Goal: Task Accomplishment & Management: Manage account settings

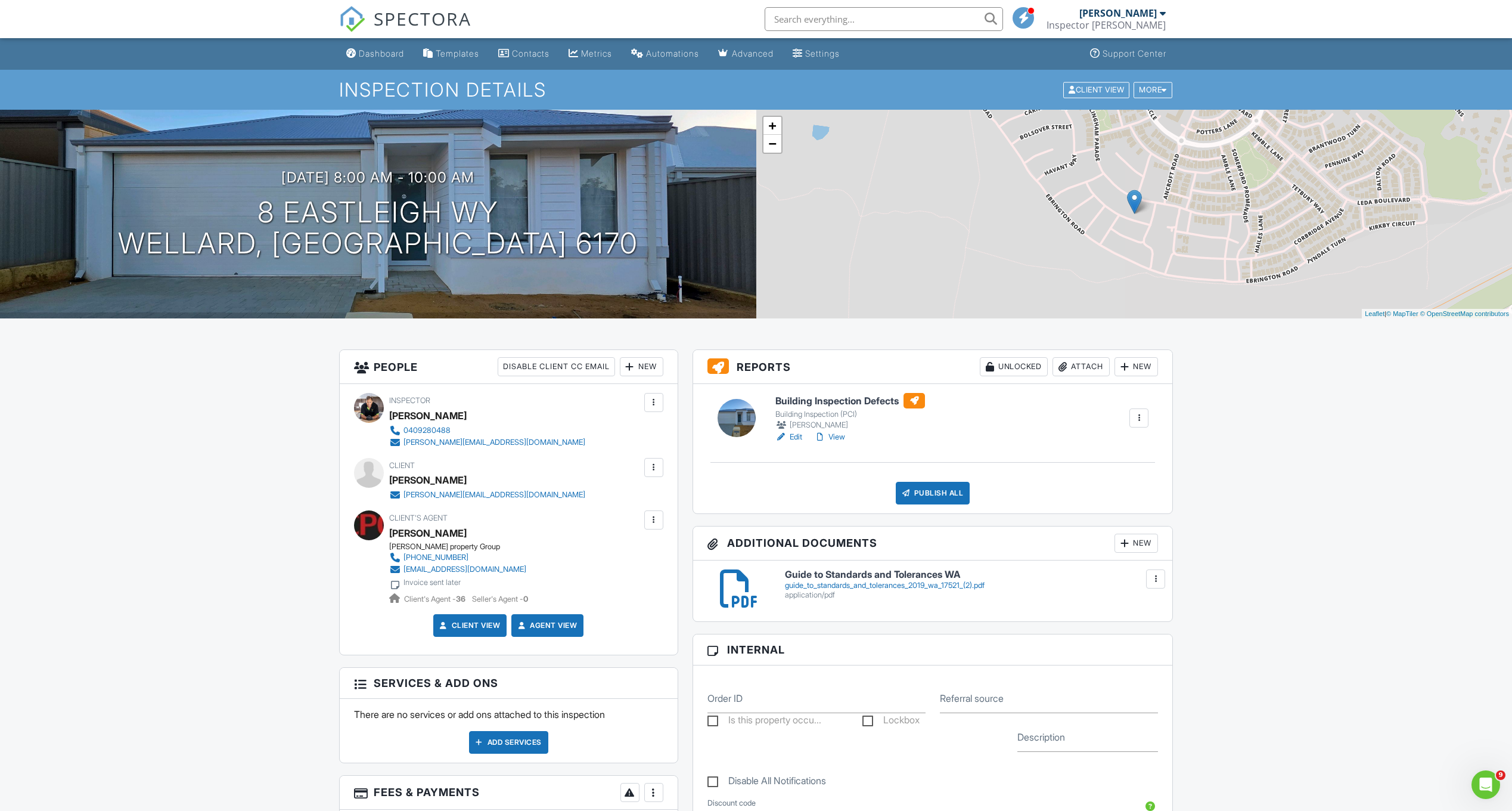
click at [868, 398] on h6 "Building Inspection Defects" at bounding box center [850, 400] width 150 height 15
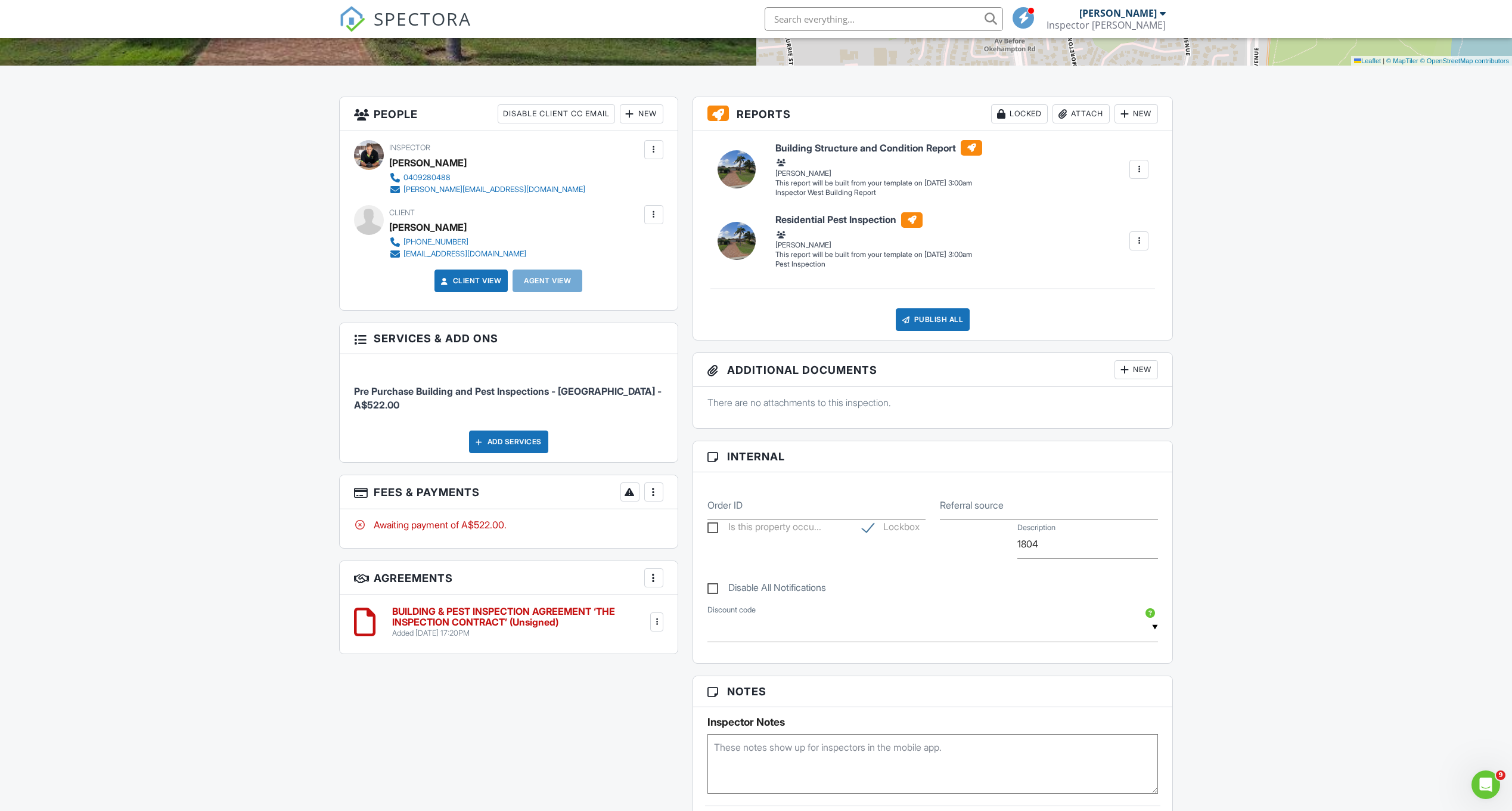
scroll to position [418, 0]
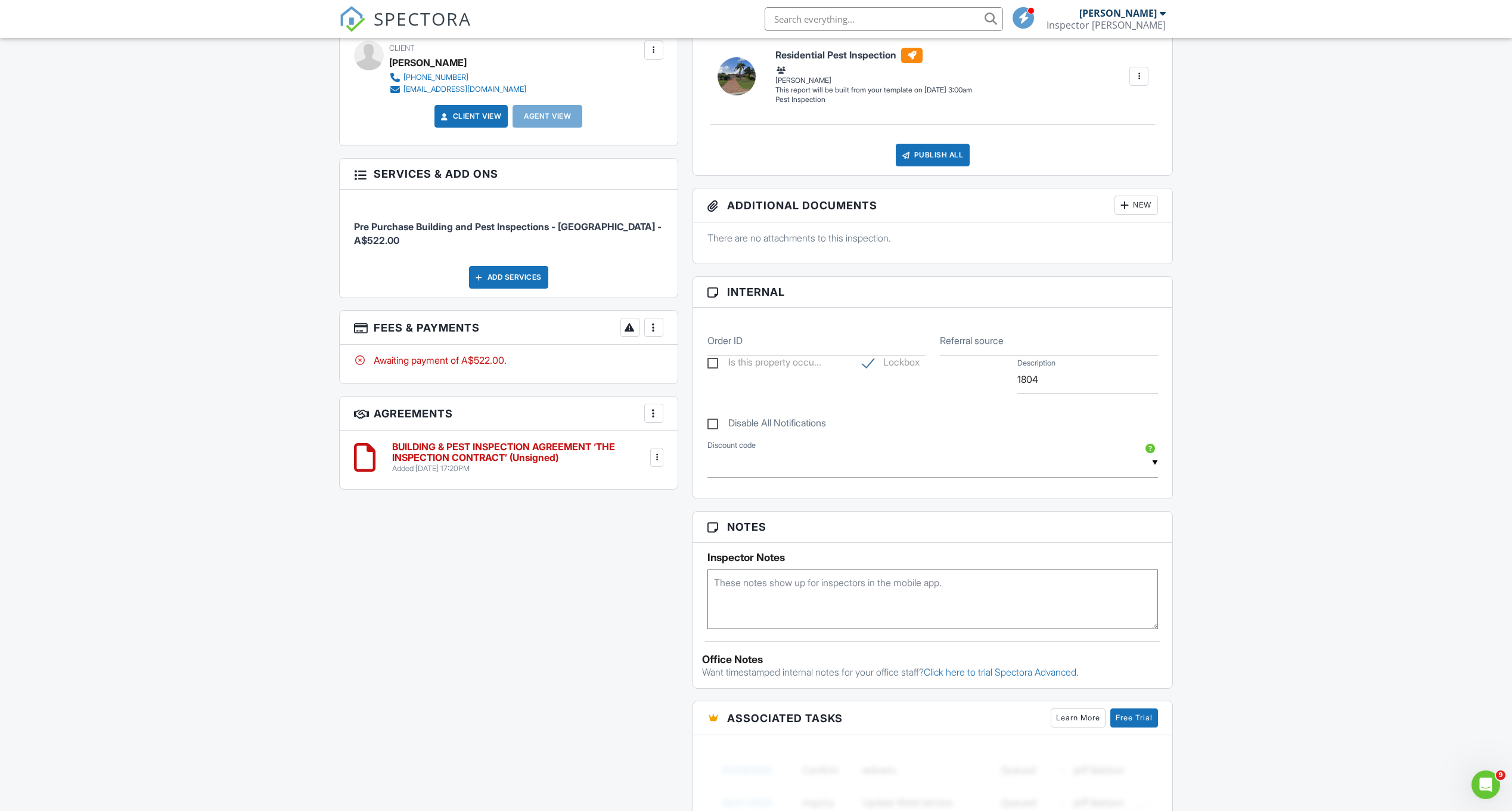
click at [650, 321] on div at bounding box center [654, 327] width 12 height 12
click at [692, 446] on div "Paid In Full" at bounding box center [713, 453] width 115 height 14
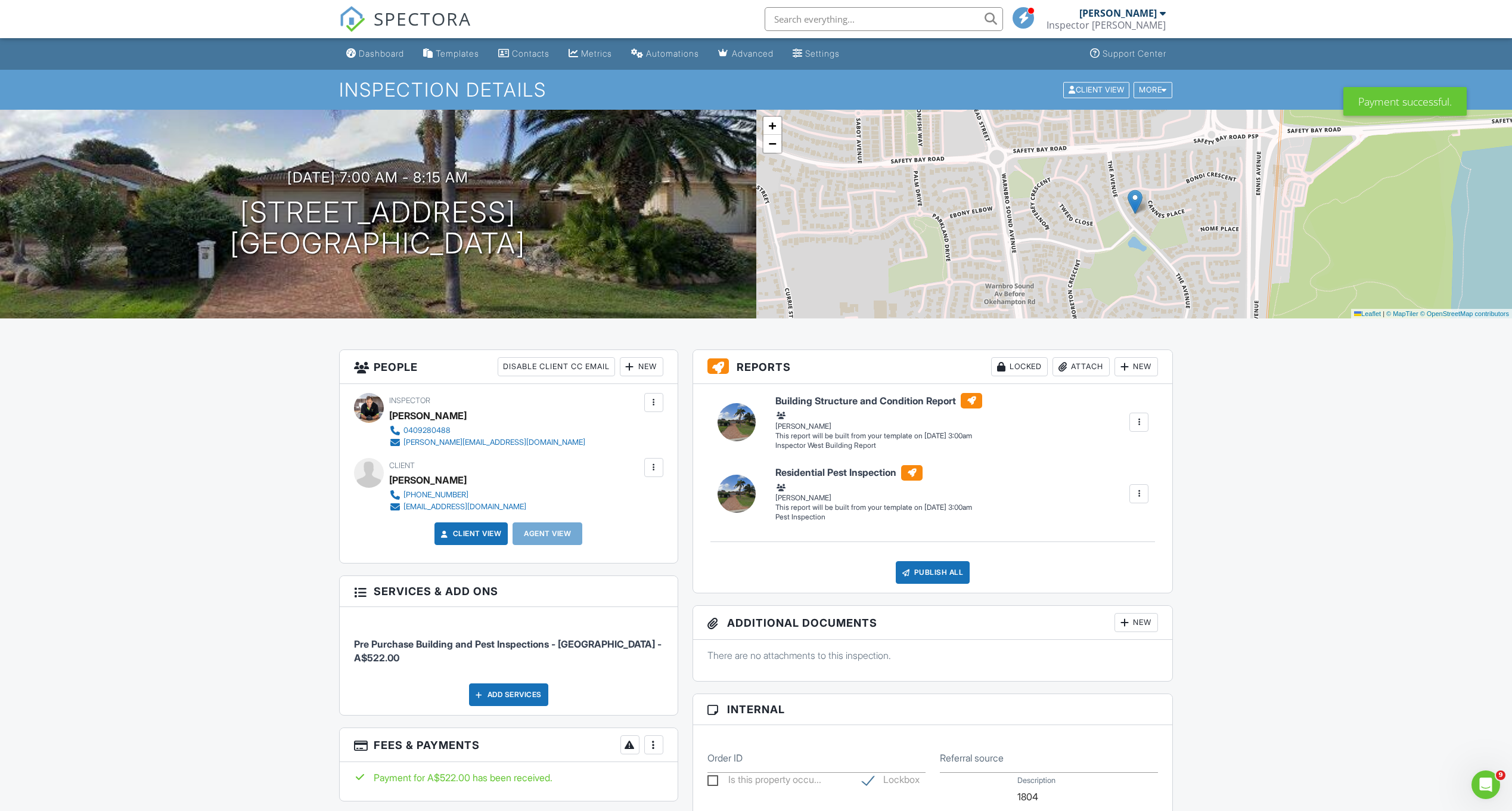
click at [388, 54] on div "Dashboard" at bounding box center [381, 53] width 45 height 10
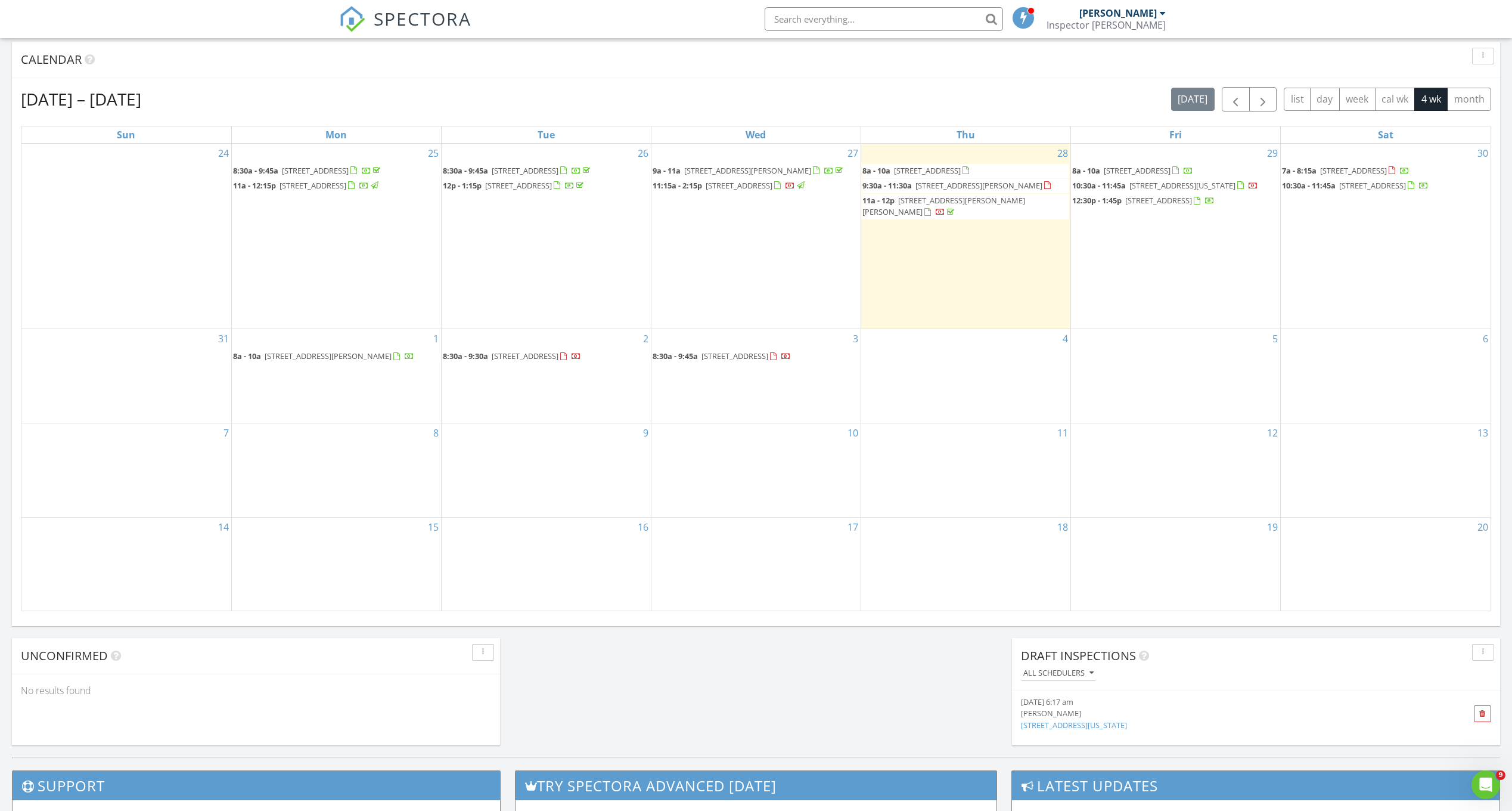
scroll to position [220, 0]
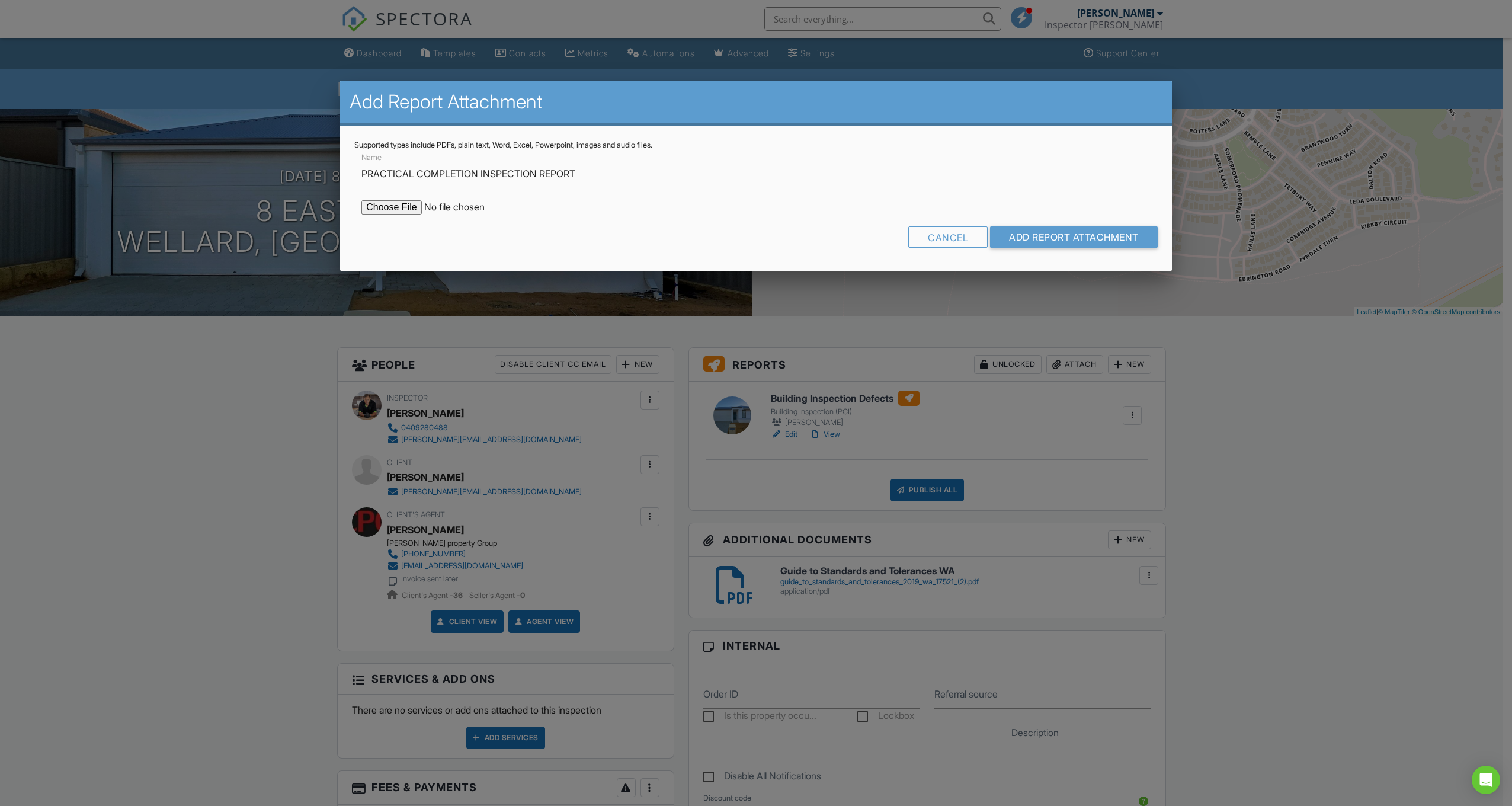
type input "PRACTICAL COMPLETION INSPECTION REPORT"
click at [391, 208] on input "file" at bounding box center [462, 208] width 201 height 14
type input "C:\fakepath\PRACTICAL COMPLETION INSPECTION REPORT - 8_Eastleigh_Wy___Building_…"
click at [1055, 230] on input "Add Report Attachment" at bounding box center [1074, 237] width 168 height 22
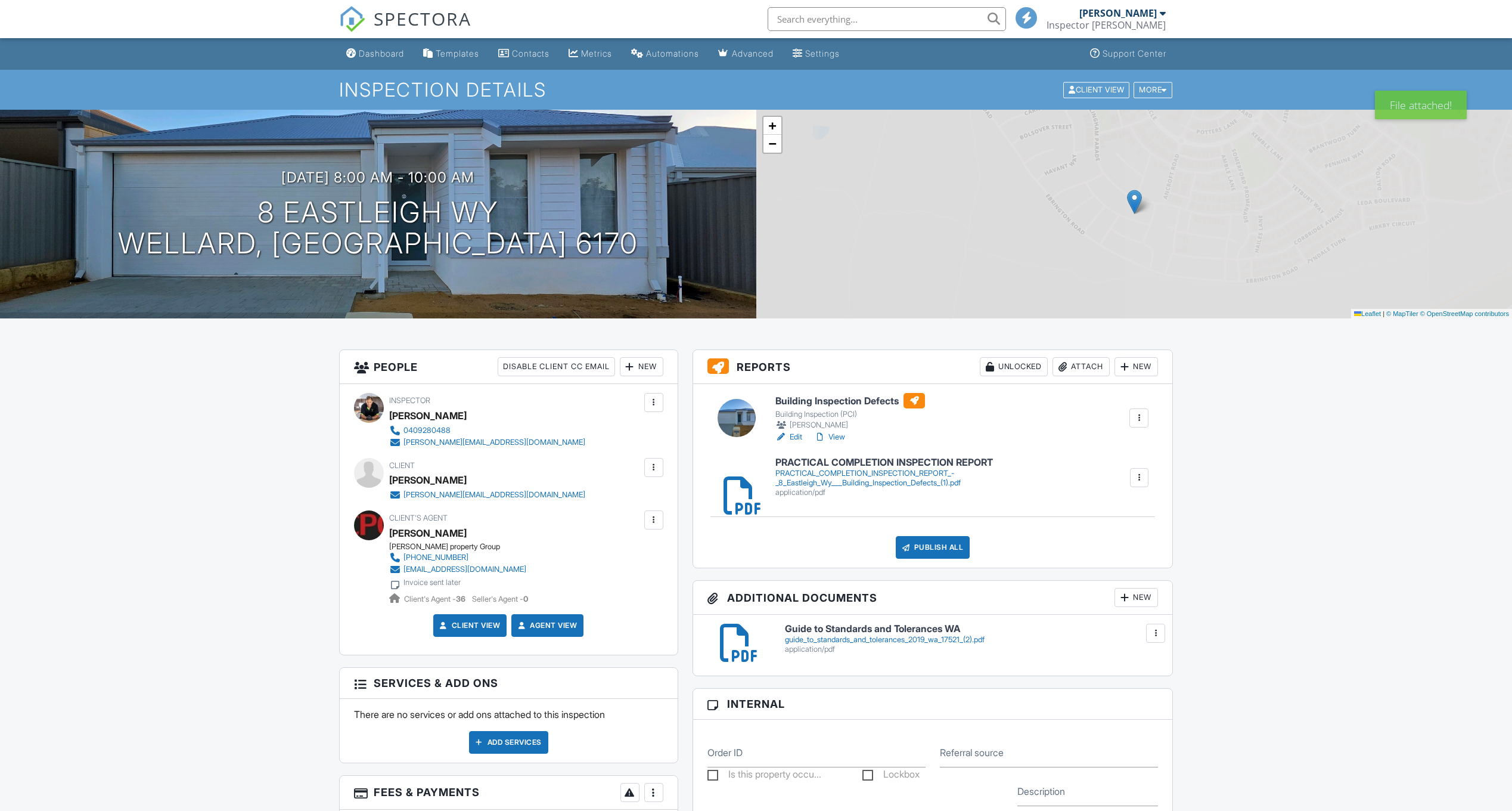
click at [950, 542] on div "Publish All" at bounding box center [933, 547] width 75 height 23
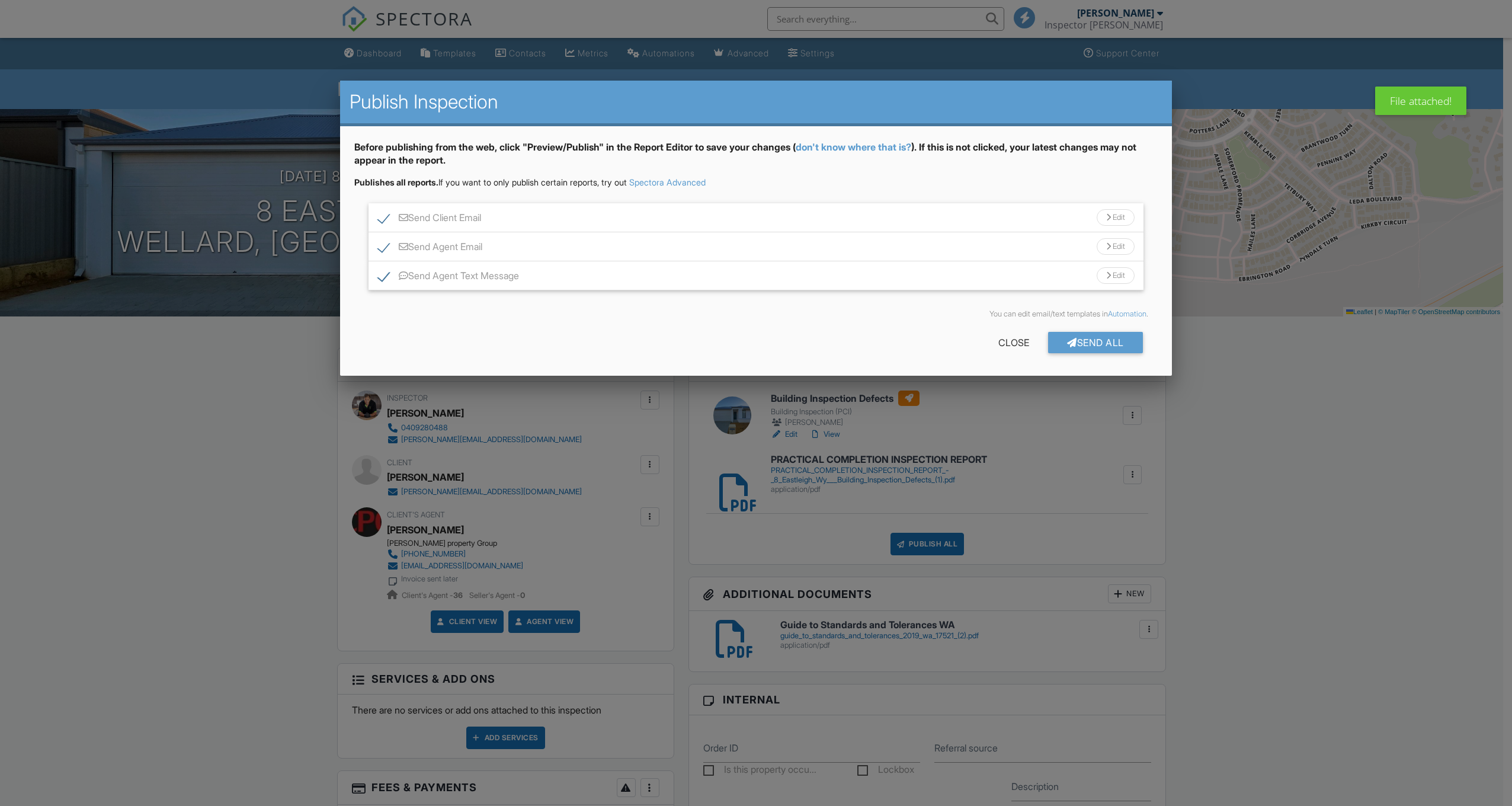
click at [713, 221] on div "Send Client Email Edit" at bounding box center [756, 217] width 775 height 29
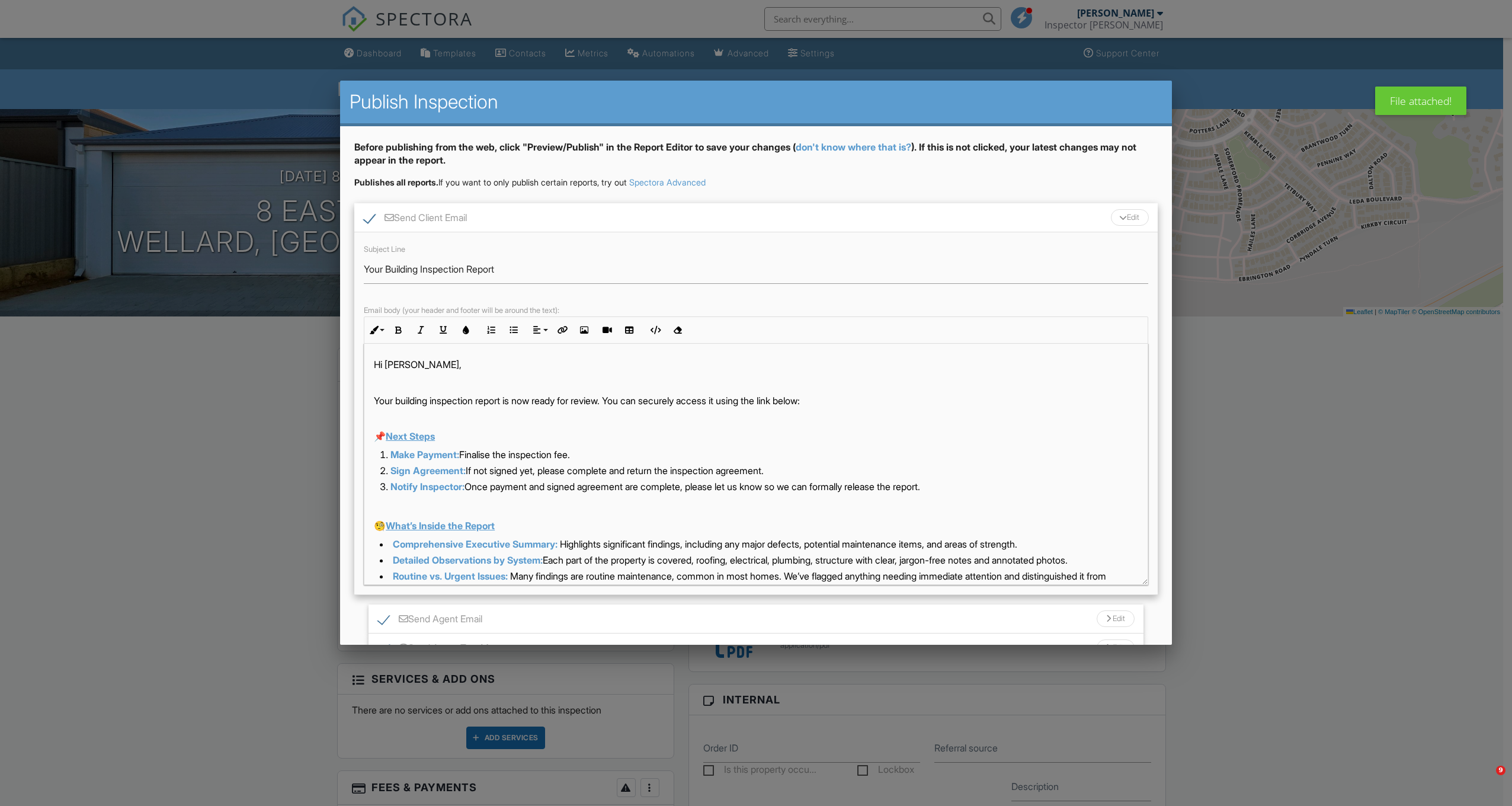
drag, startPoint x: 1144, startPoint y: 429, endPoint x: 1171, endPoint y: 582, distance: 155.4
click at [1171, 582] on div "Publish Inspection Before publishing from the web, click "Preview/Publish" in t…" at bounding box center [756, 363] width 832 height 565
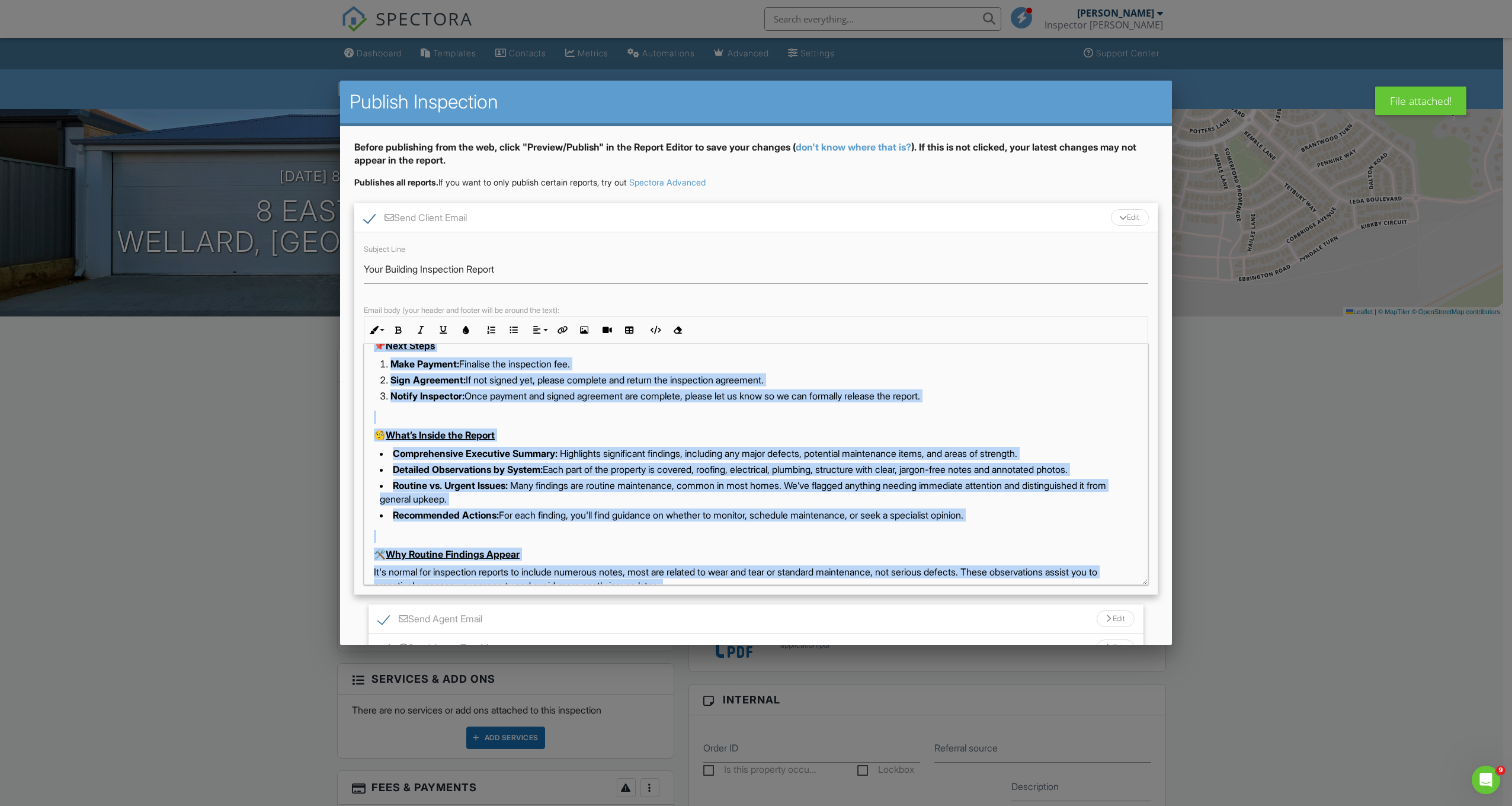
scroll to position [161, 0]
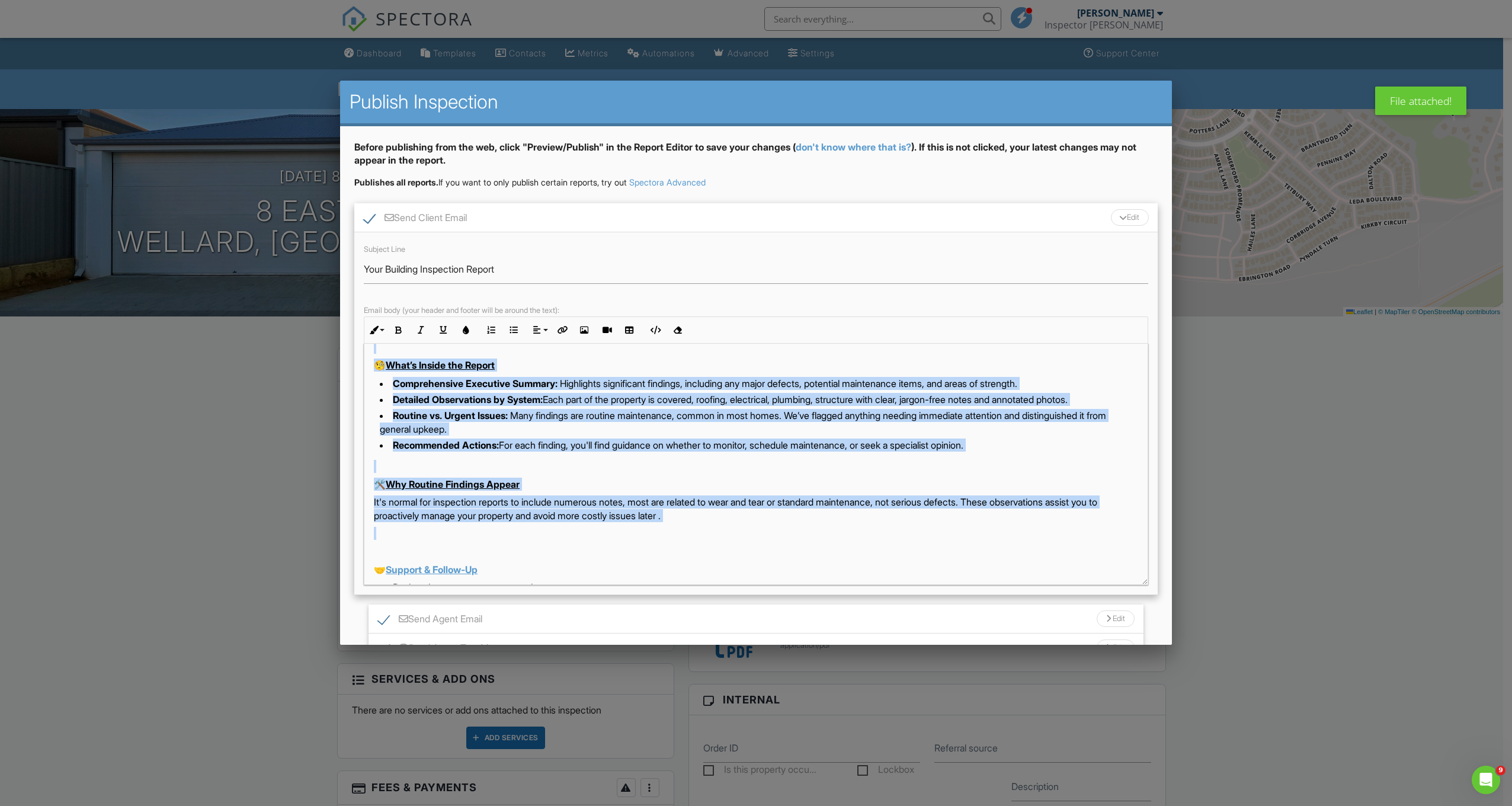
drag, startPoint x: 369, startPoint y: 426, endPoint x: 724, endPoint y: 526, distance: 368.8
click at [724, 526] on div "Hi Peter Houston, Your building inspection report is now ready for review. You …" at bounding box center [756, 573] width 784 height 781
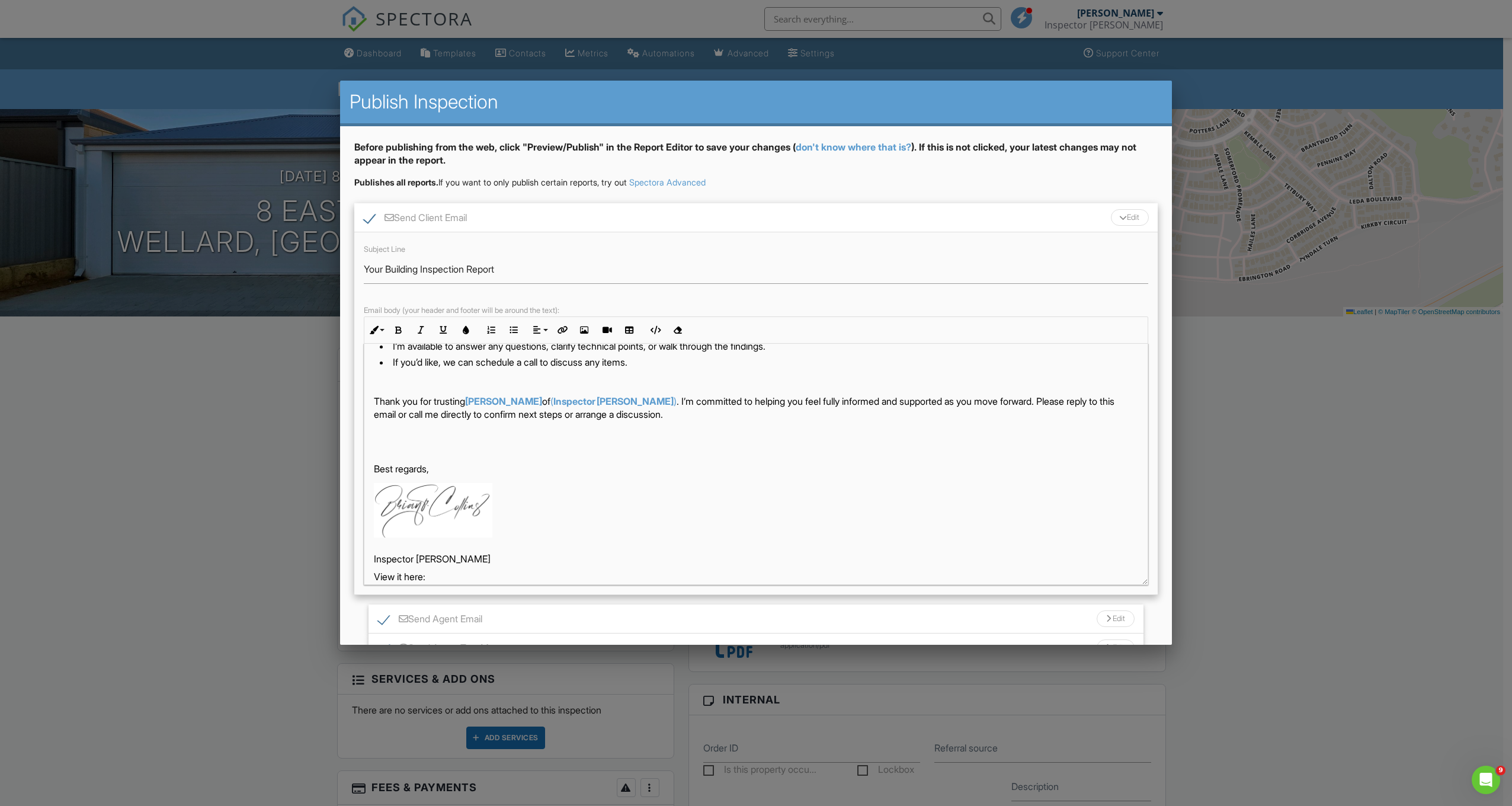
scroll to position [0, 0]
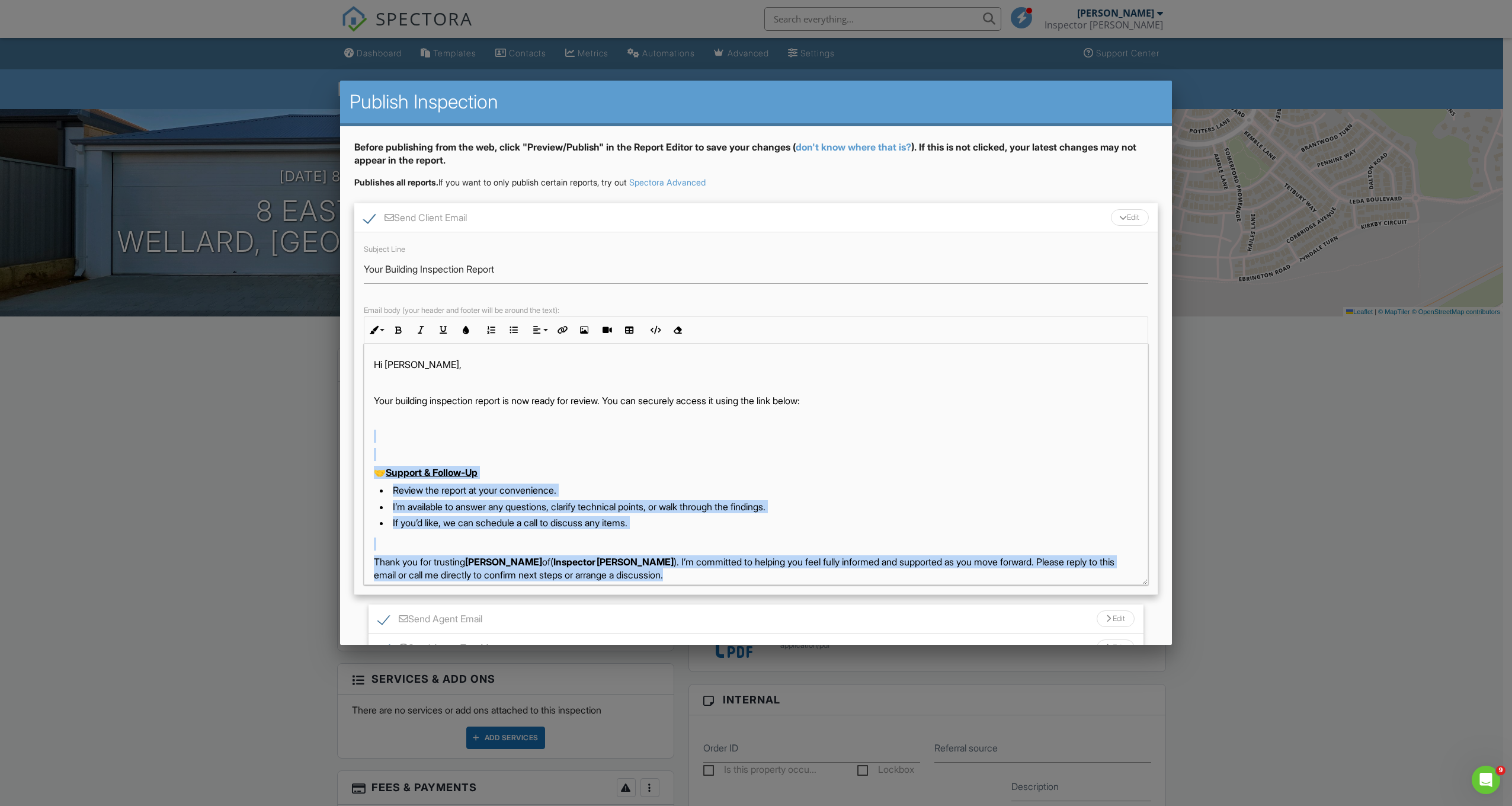
drag, startPoint x: 371, startPoint y: 443, endPoint x: 671, endPoint y: 573, distance: 327.0
click at [671, 573] on div "Hi Peter Houston, Your building inspection report is now ready for review. You …" at bounding box center [756, 605] width 784 height 524
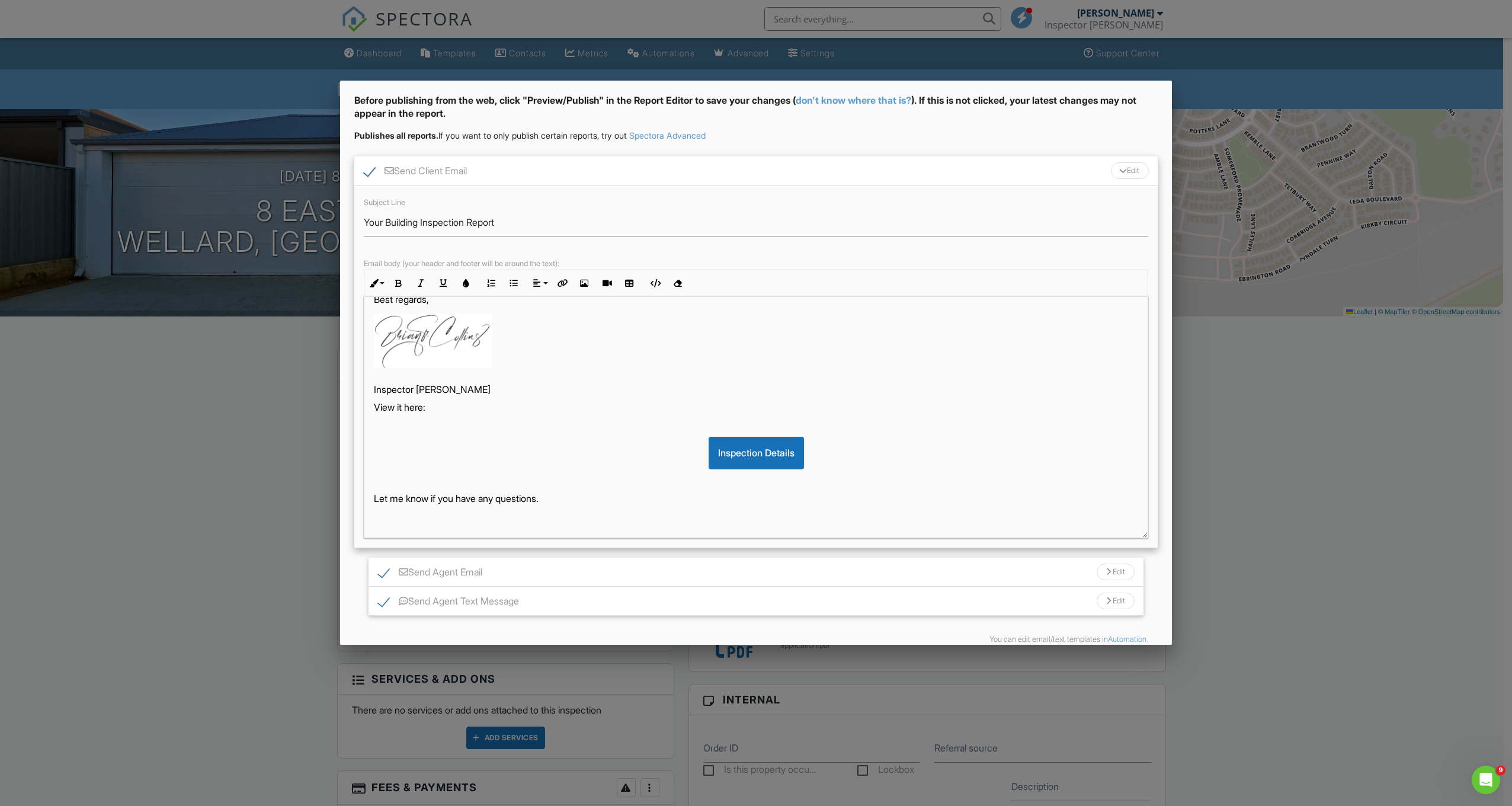
scroll to position [103, 0]
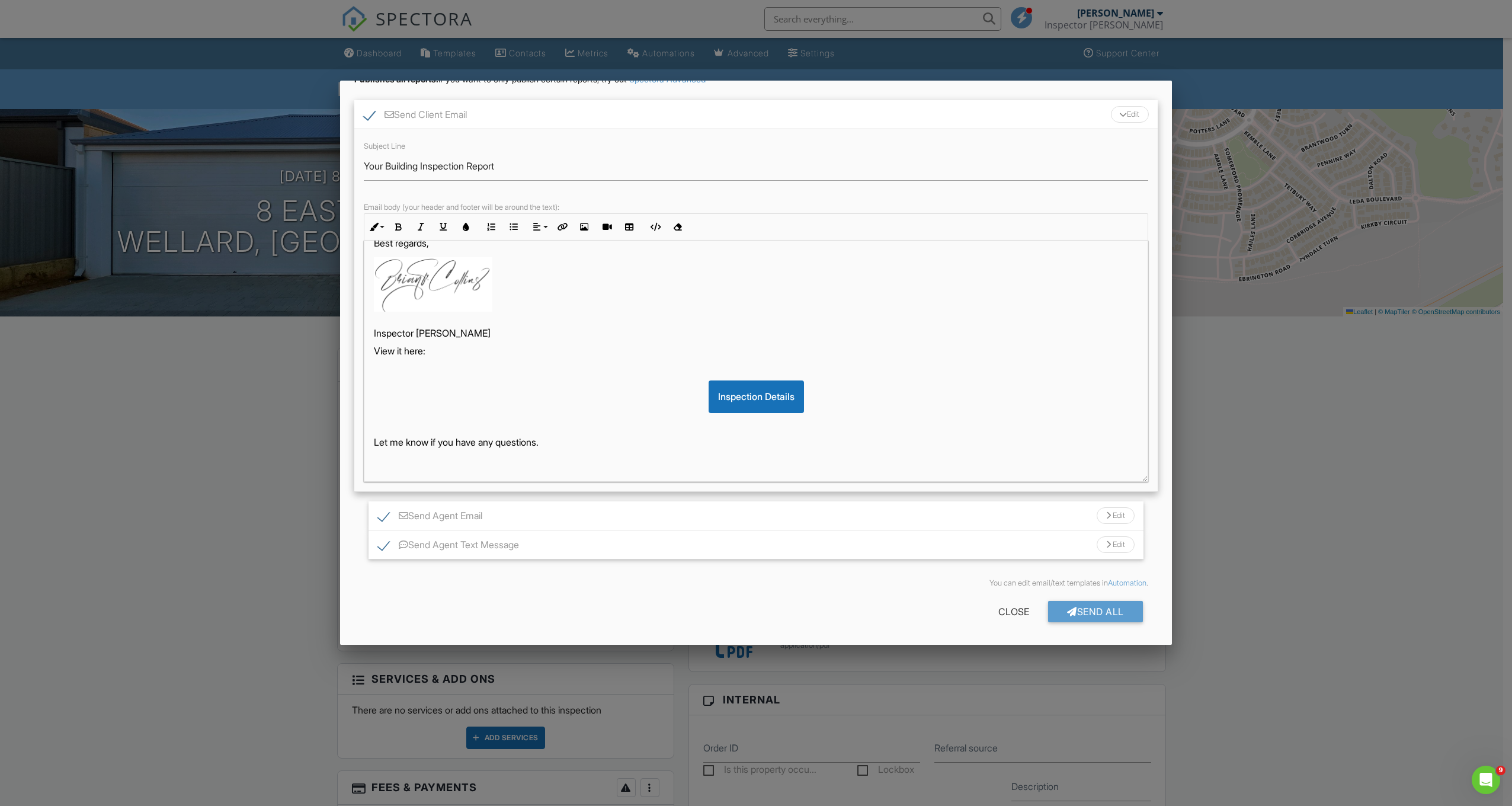
click at [688, 517] on div "Send Agent Email Edit" at bounding box center [756, 516] width 775 height 29
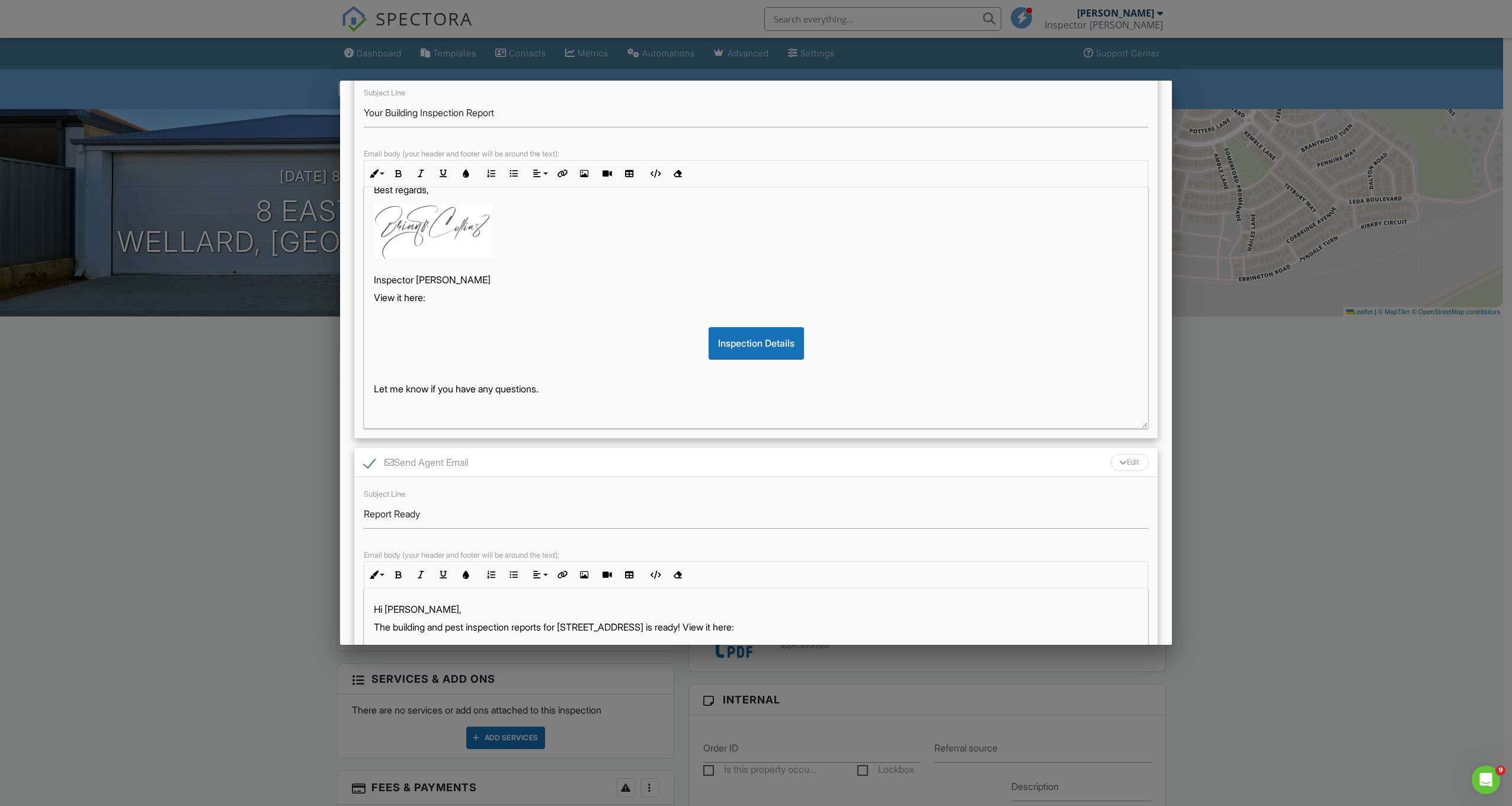
scroll to position [281, 0]
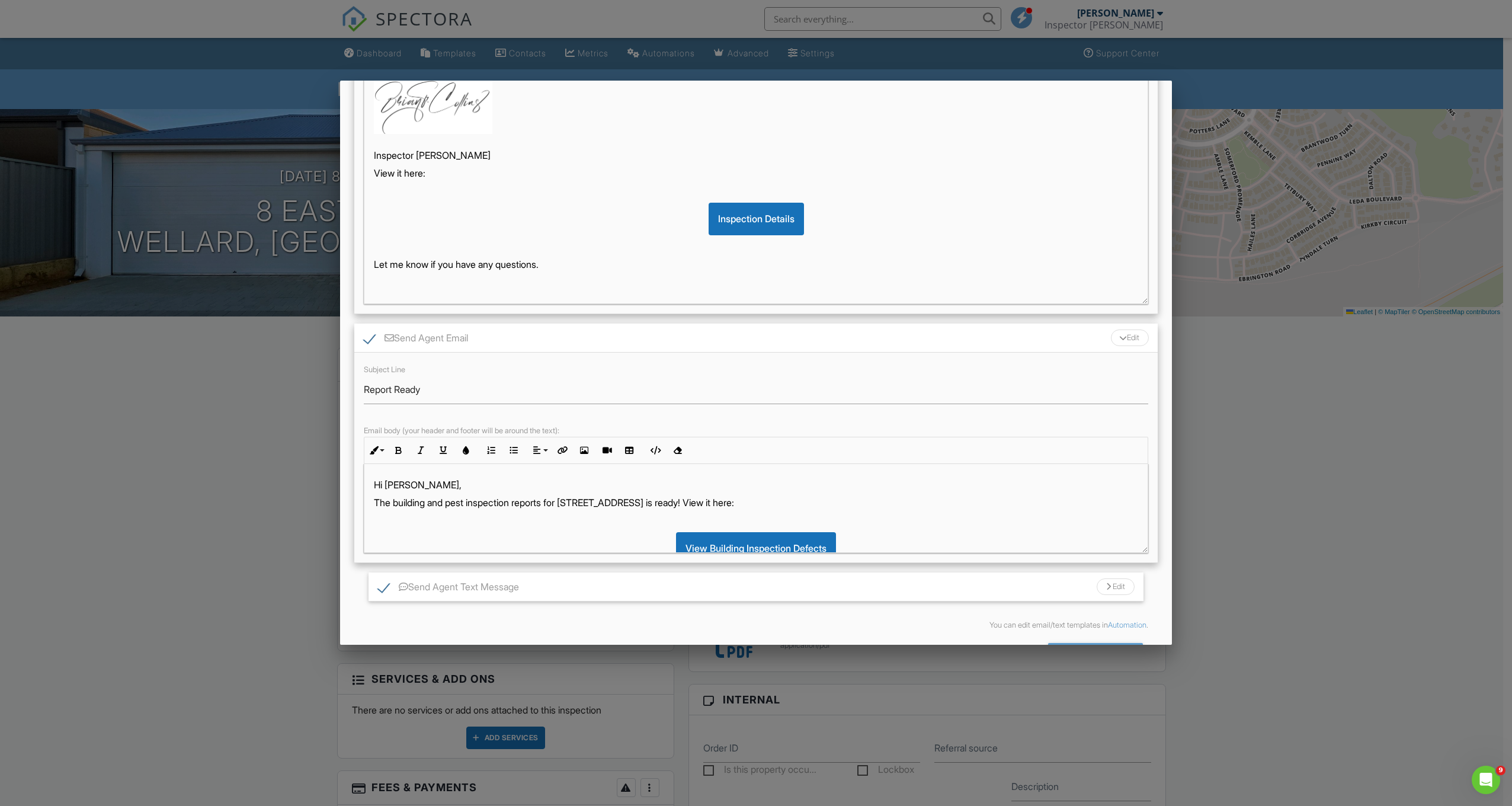
click at [473, 501] on p "The building and pest inspection reports for 8 Eastleigh Wy is ready! View it h…" at bounding box center [756, 502] width 764 height 13
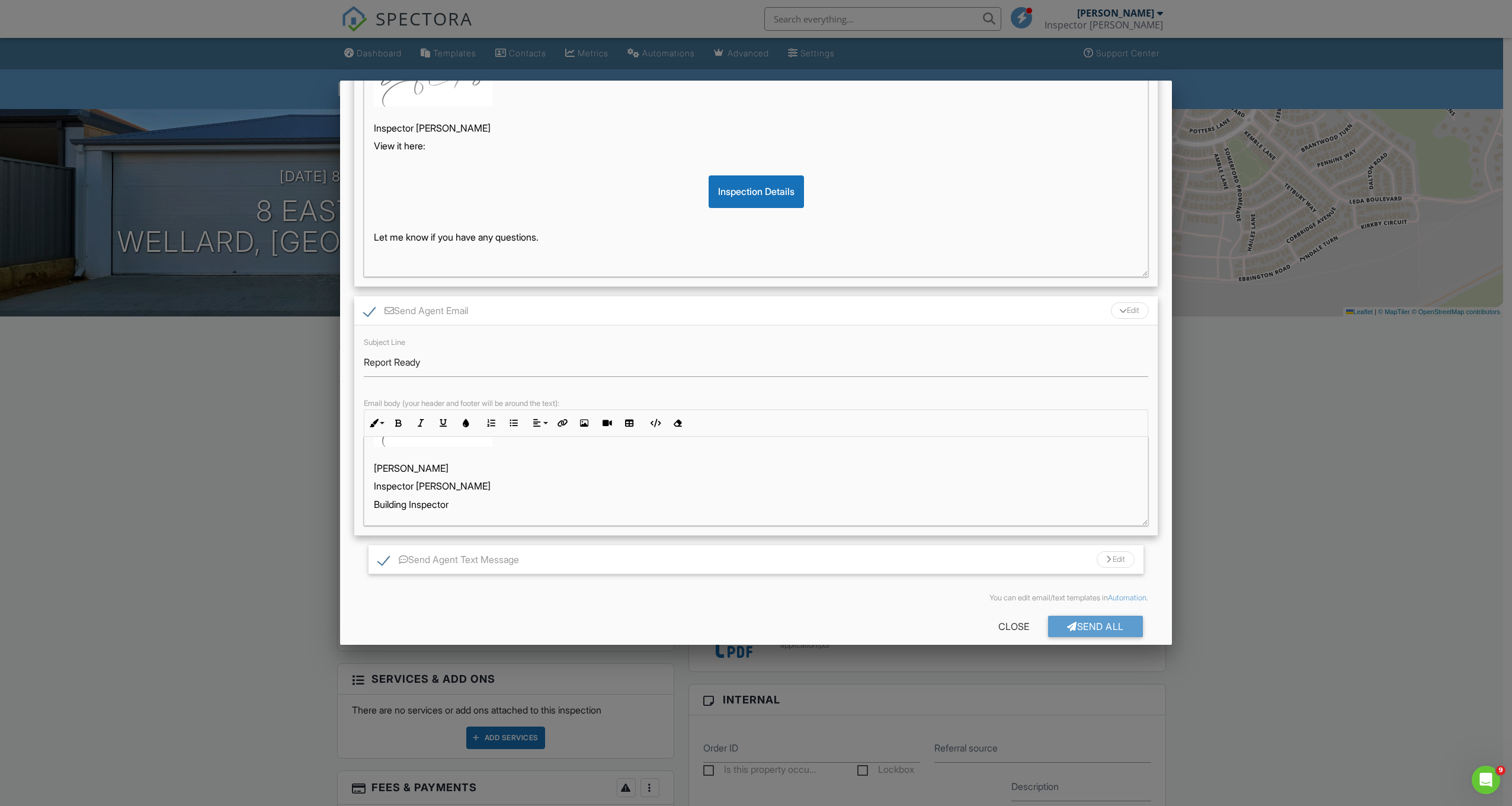
scroll to position [323, 0]
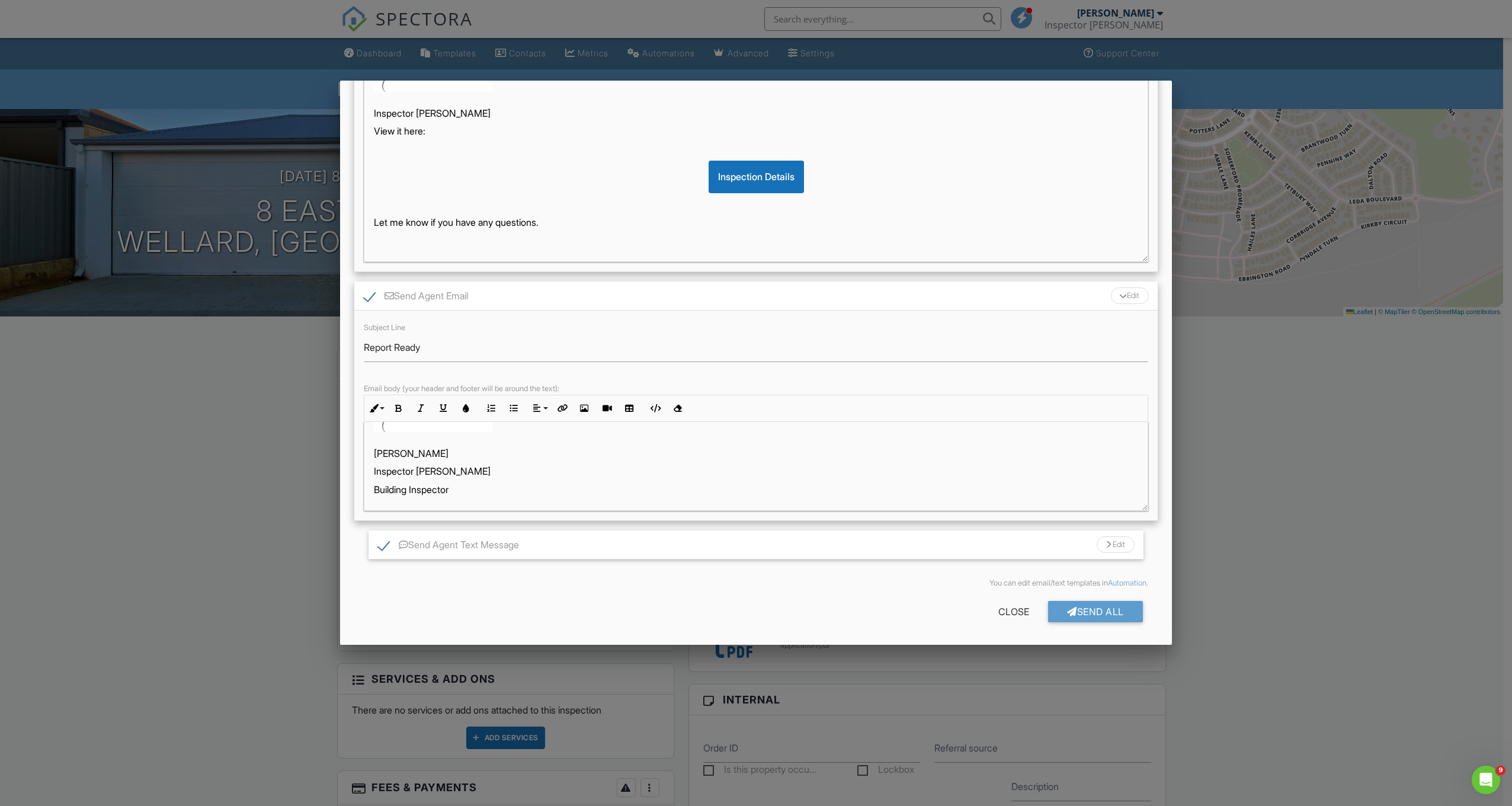
click at [552, 548] on div "Send Agent Text Message Edit" at bounding box center [756, 545] width 775 height 29
click at [372, 547] on label "Send Agent Text Message" at bounding box center [434, 546] width 141 height 15
checkbox input "false"
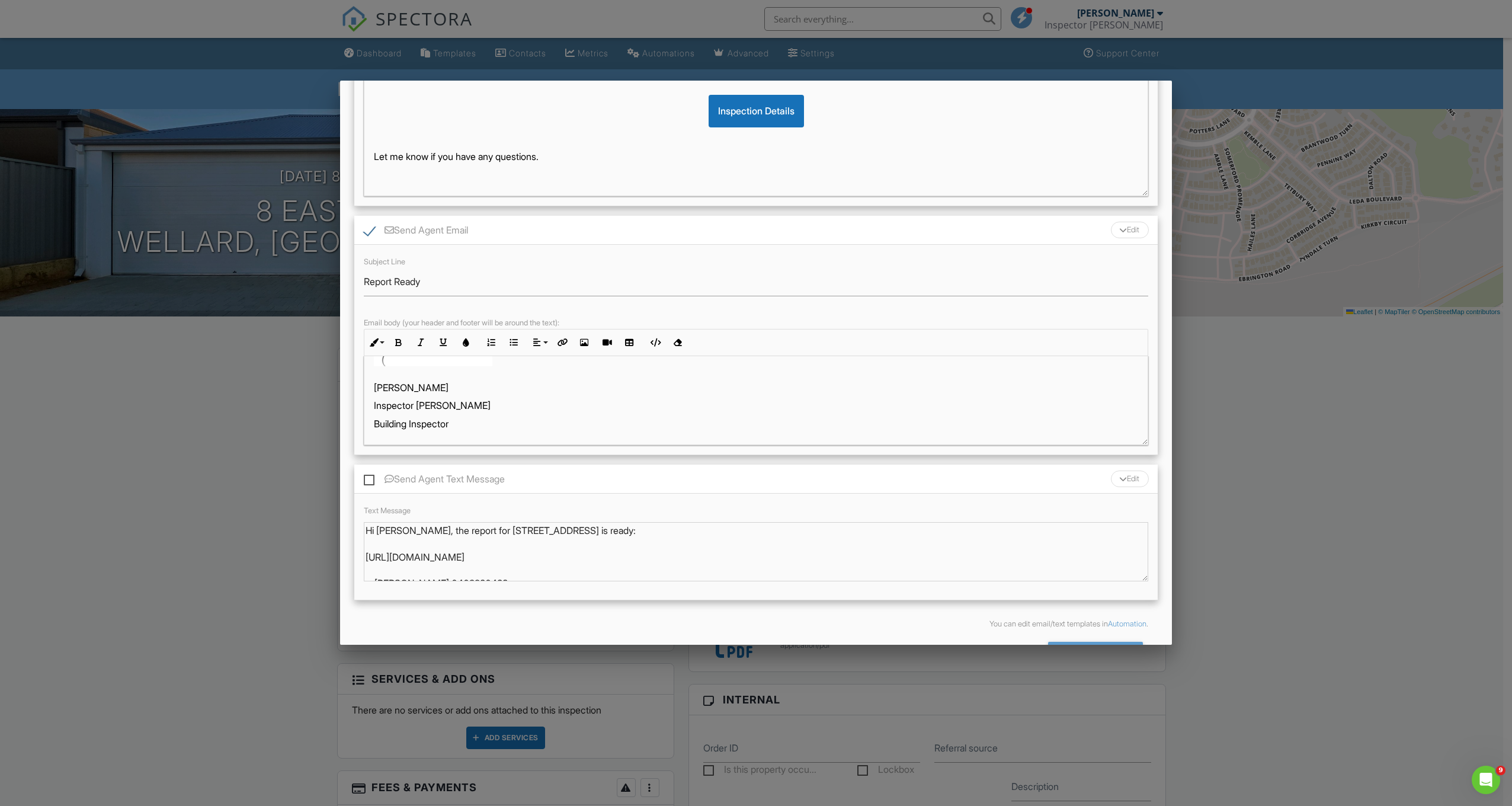
scroll to position [429, 0]
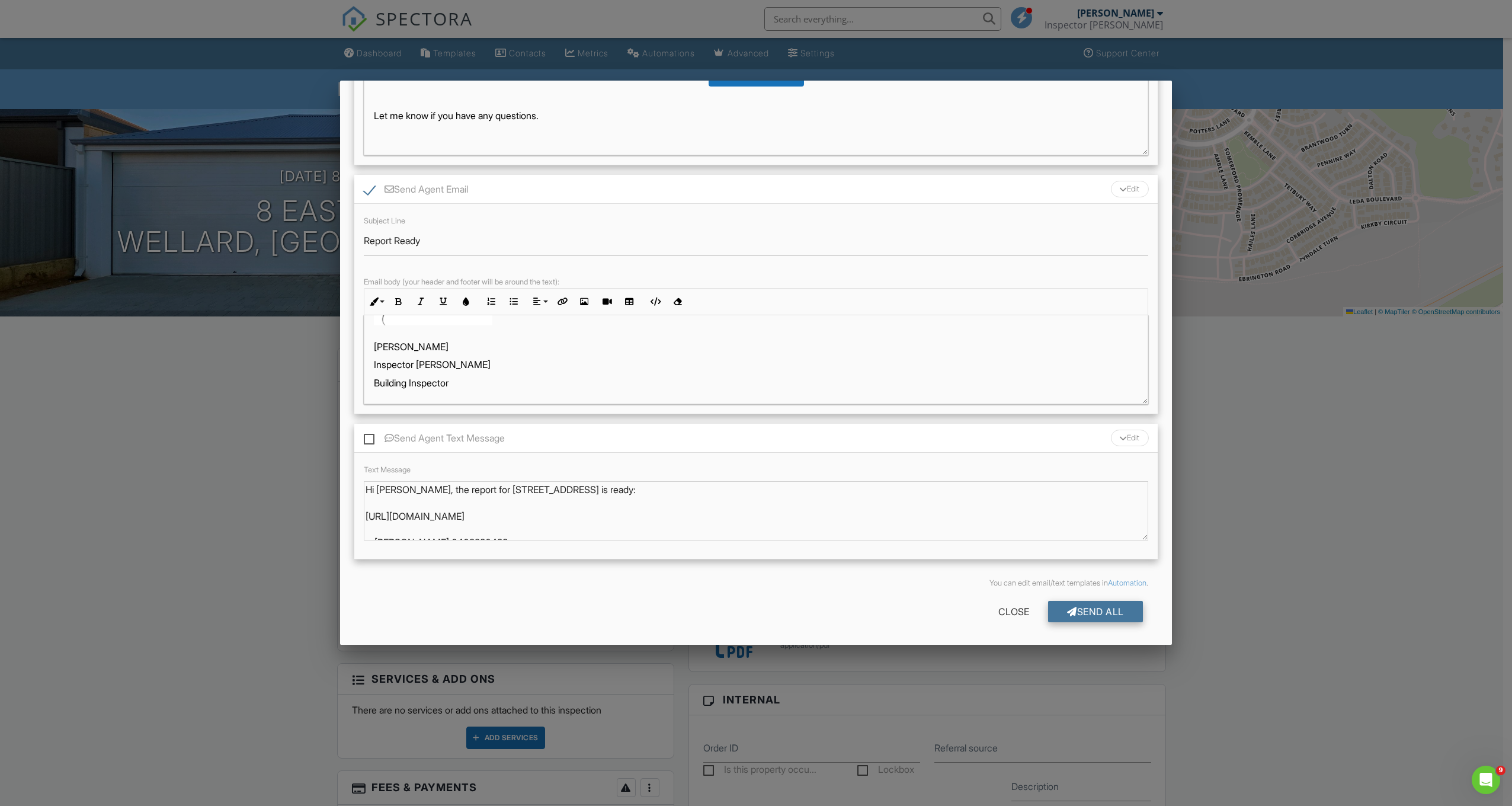
click at [1109, 610] on div "Send All" at bounding box center [1095, 612] width 95 height 22
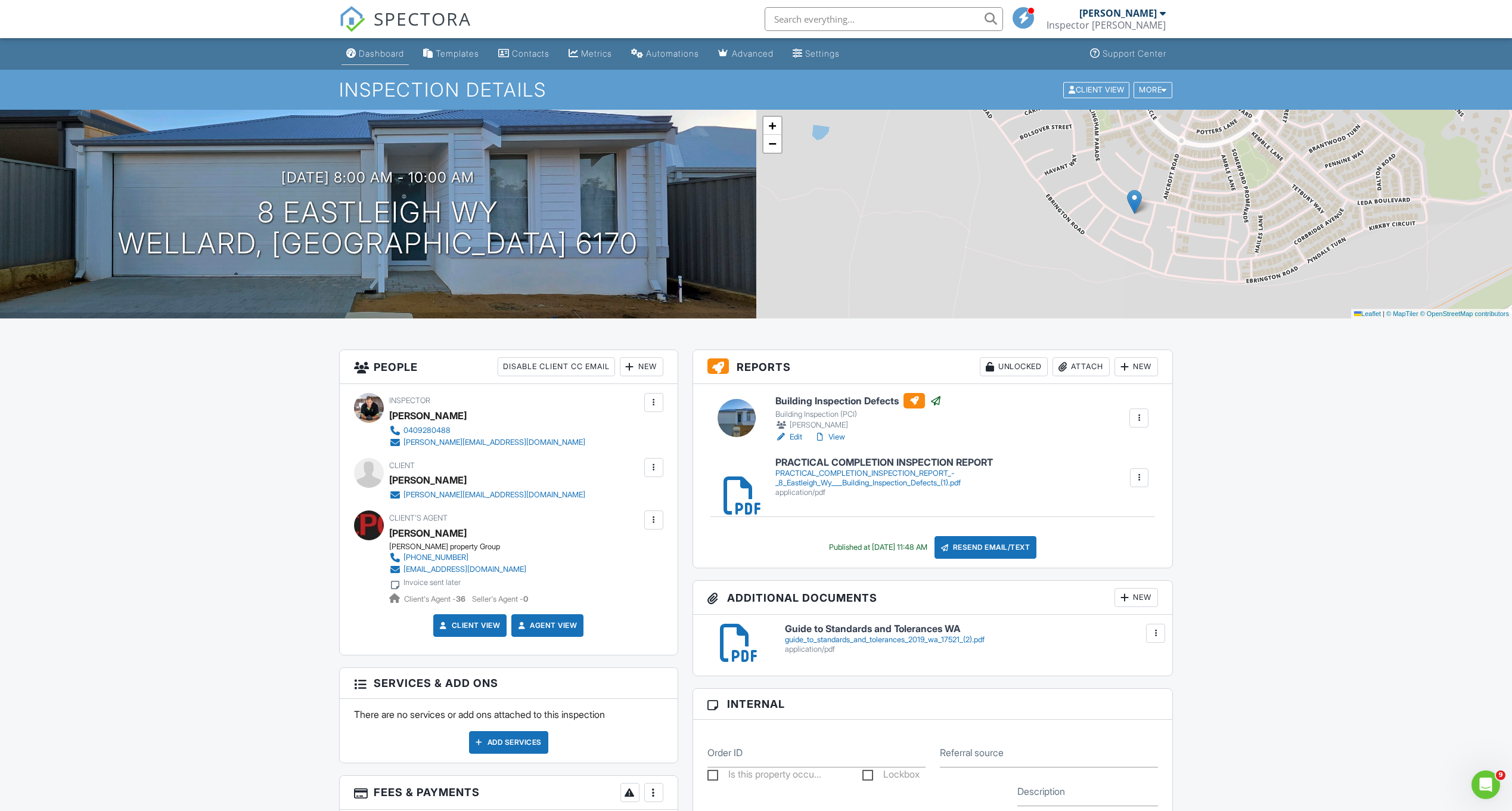
click at [382, 53] on div "Dashboard" at bounding box center [381, 53] width 45 height 10
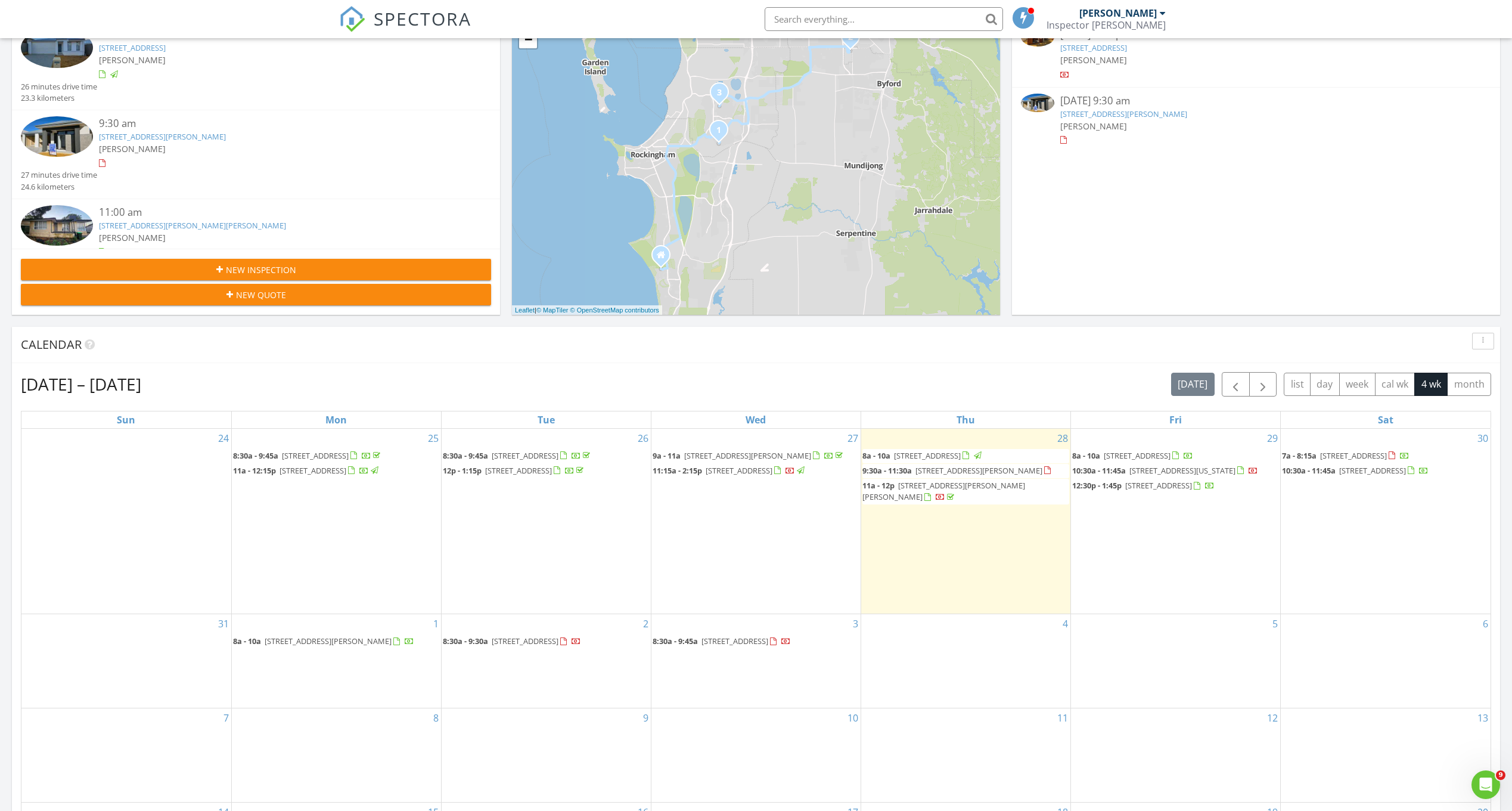
scroll to position [238, 0]
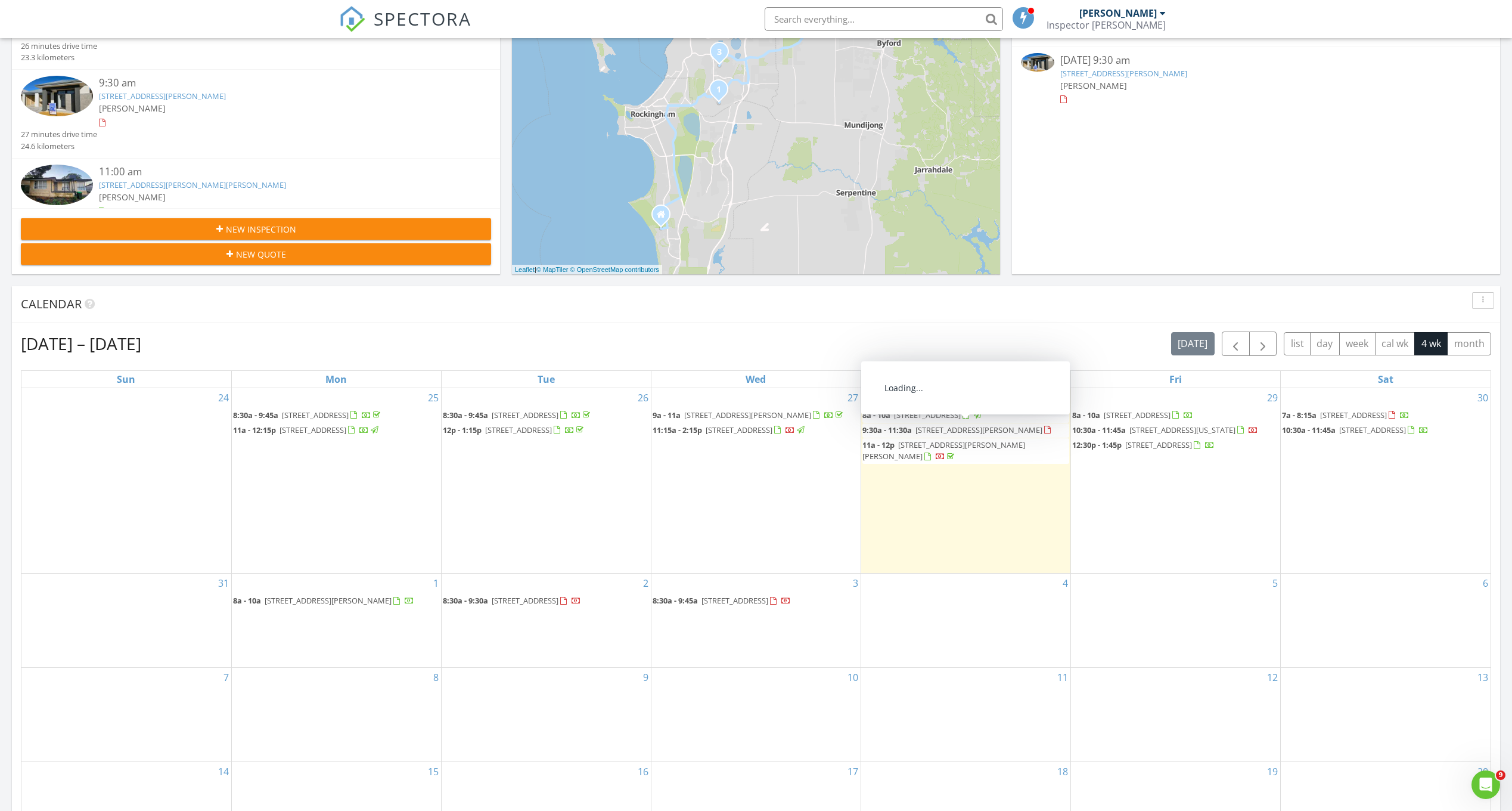
click at [968, 427] on span "[STREET_ADDRESS][PERSON_NAME]" at bounding box center [979, 430] width 127 height 10
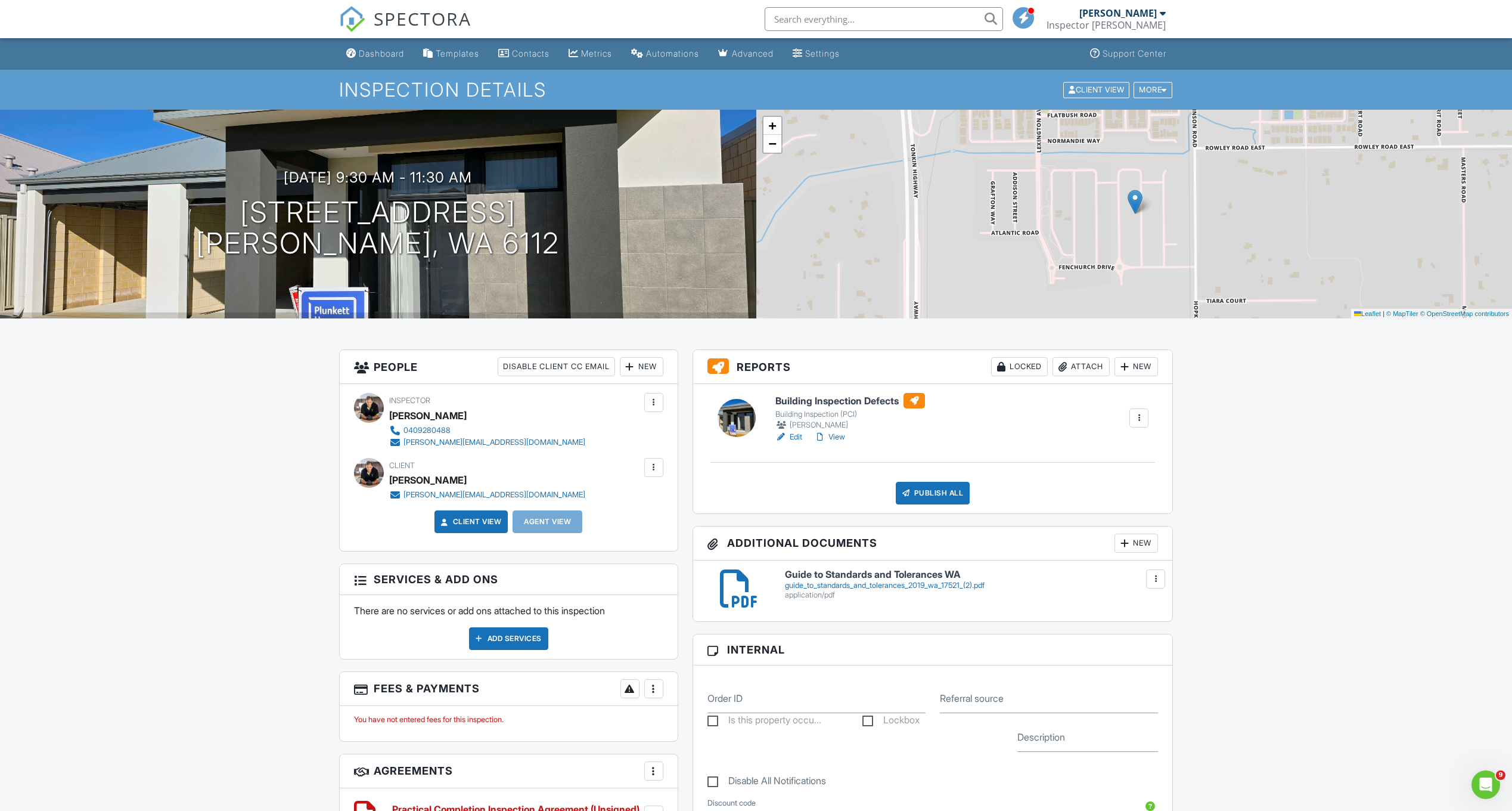
click at [844, 404] on h6 "Building Inspection Defects" at bounding box center [850, 400] width 150 height 15
